Goal: Task Accomplishment & Management: Use online tool/utility

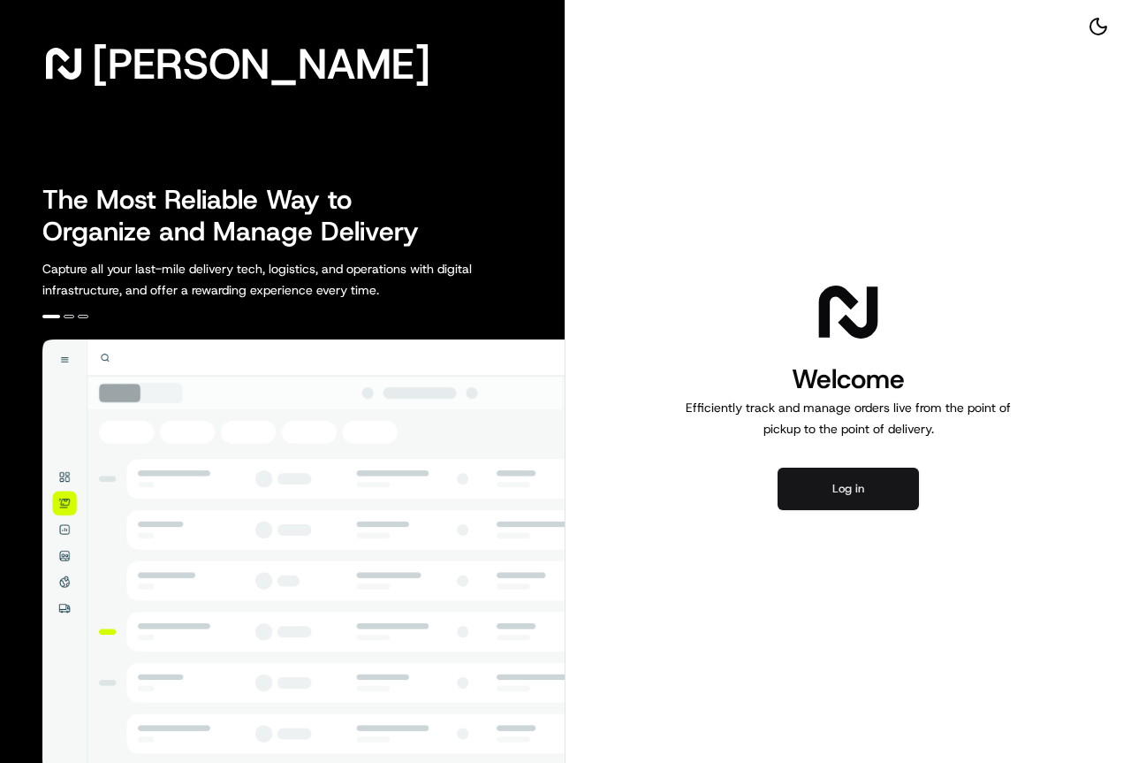
click at [842, 487] on button "Log in" at bounding box center [848, 488] width 141 height 42
